Goal: Task Accomplishment & Management: Use online tool/utility

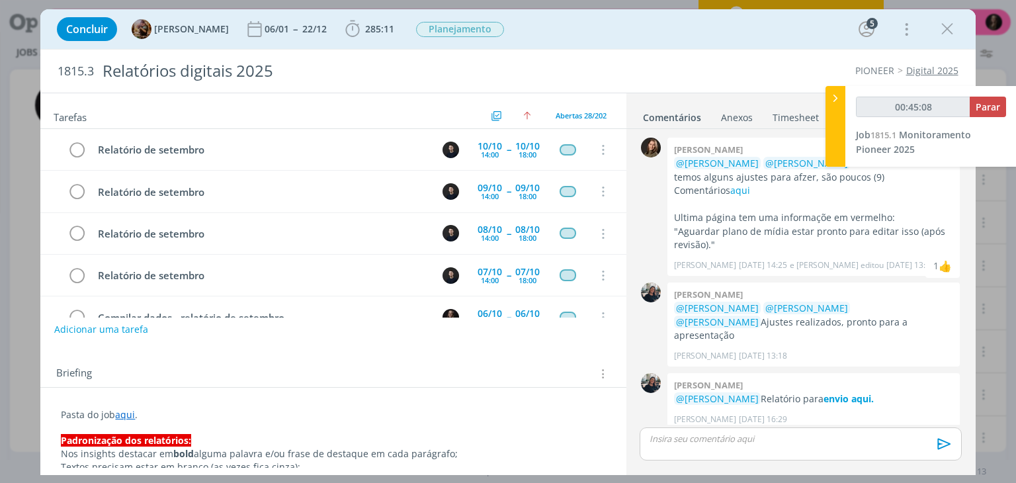
scroll to position [1498, 0]
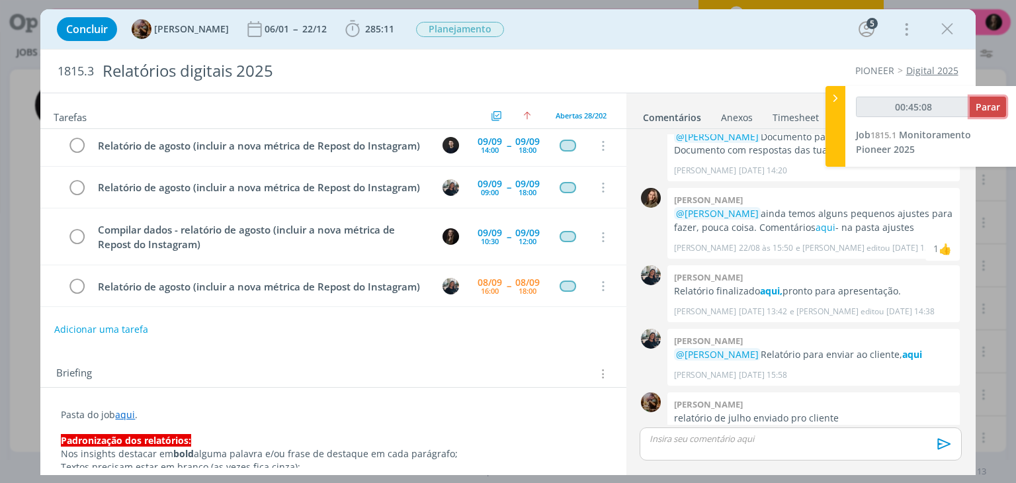
click at [980, 101] on span "Parar" at bounding box center [988, 107] width 24 height 13
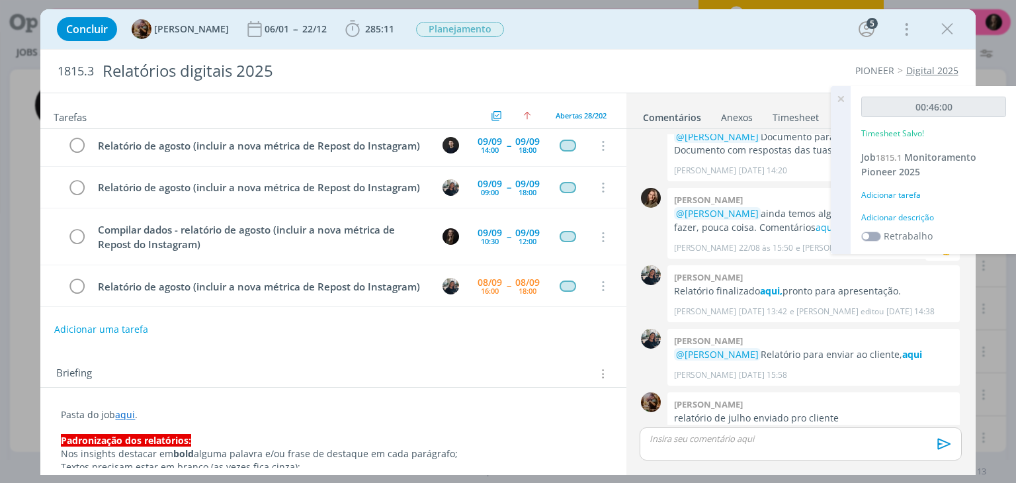
click at [889, 218] on div "Adicionar descrição" at bounding box center [933, 218] width 145 height 12
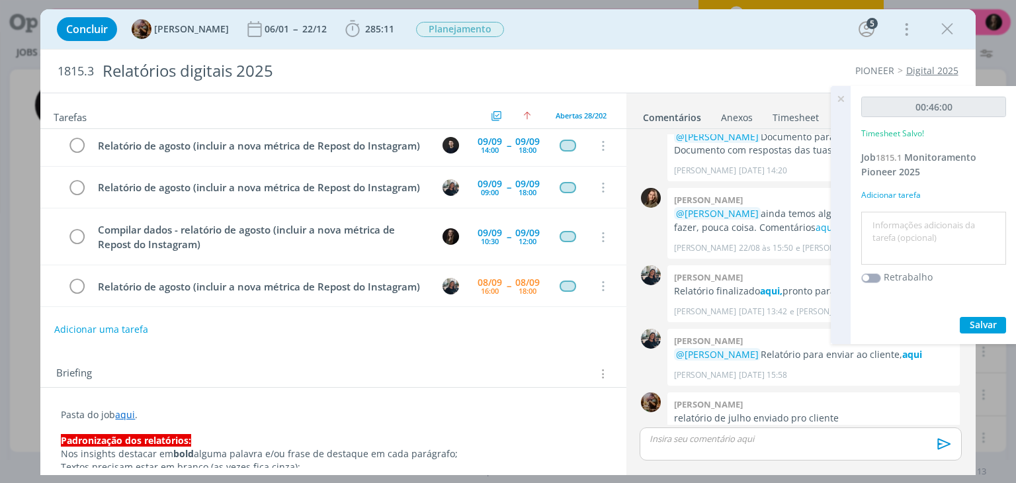
click at [889, 218] on textarea at bounding box center [934, 238] width 138 height 47
type textarea "monitoramento"
click at [960, 317] on button "Salvar" at bounding box center [983, 325] width 46 height 17
click at [840, 106] on icon at bounding box center [841, 99] width 24 height 26
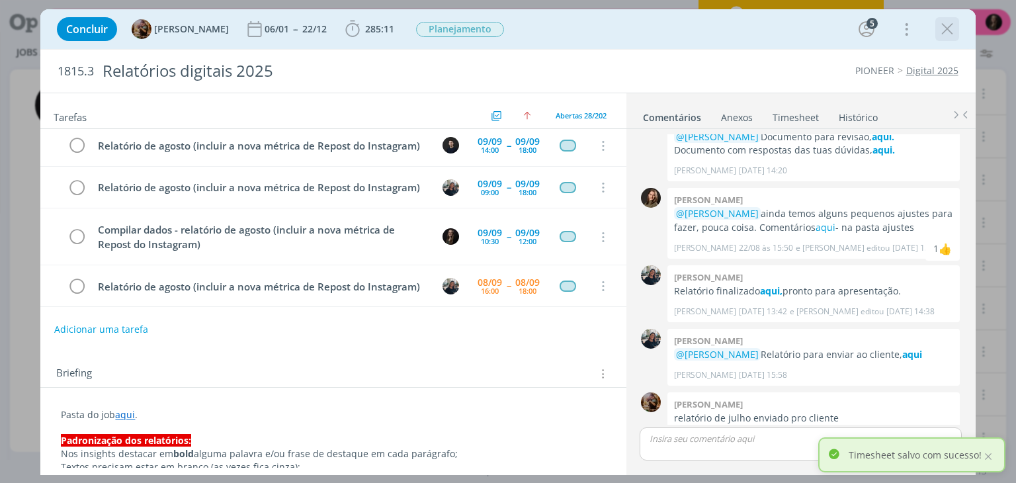
click at [937, 33] on button "dialog" at bounding box center [947, 29] width 20 height 20
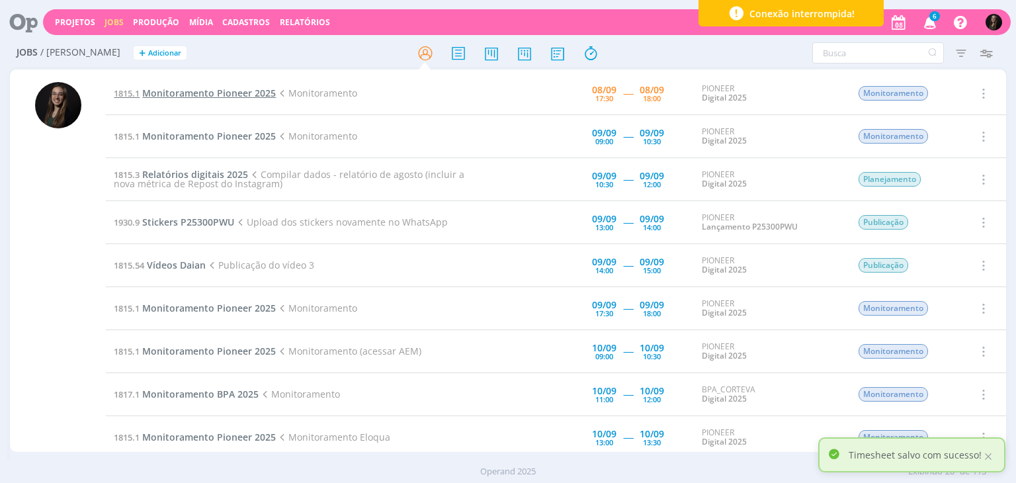
click at [232, 93] on span "Monitoramento Pioneer 2025" at bounding box center [209, 93] width 134 height 13
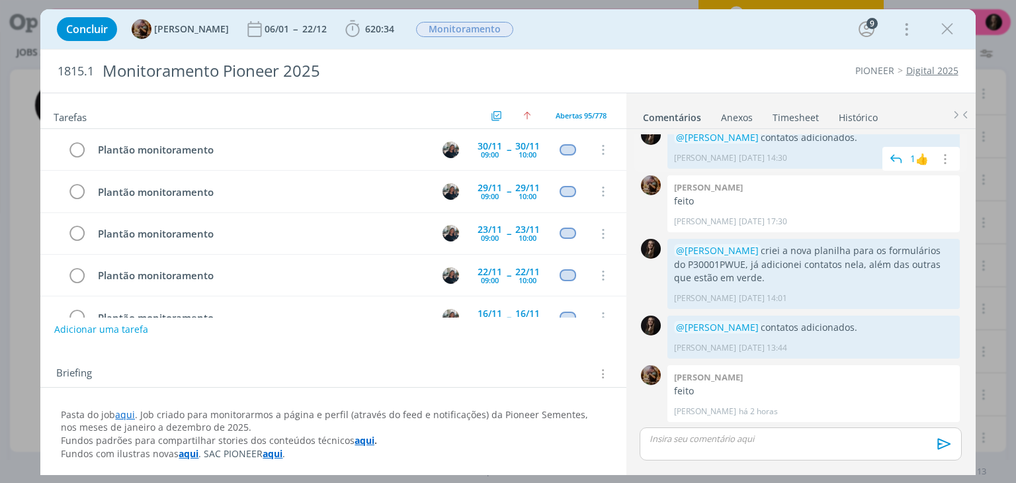
scroll to position [3765, 0]
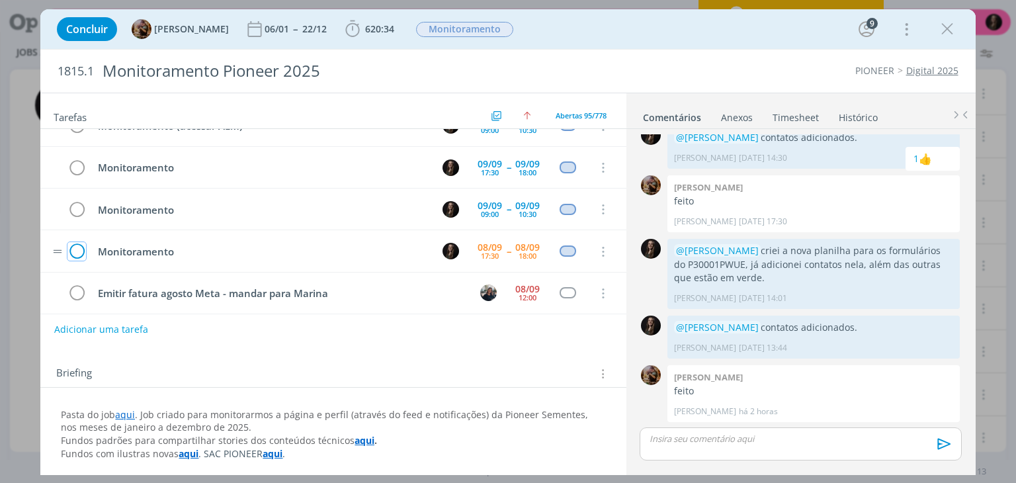
click at [83, 242] on icon "dialog" at bounding box center [76, 252] width 19 height 20
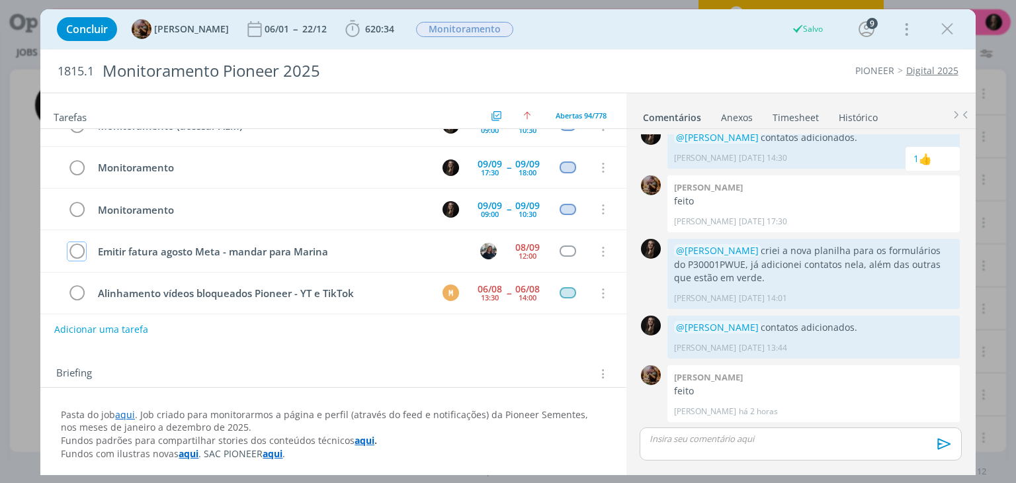
scroll to position [3723, 0]
